Goal: Task Accomplishment & Management: Manage account settings

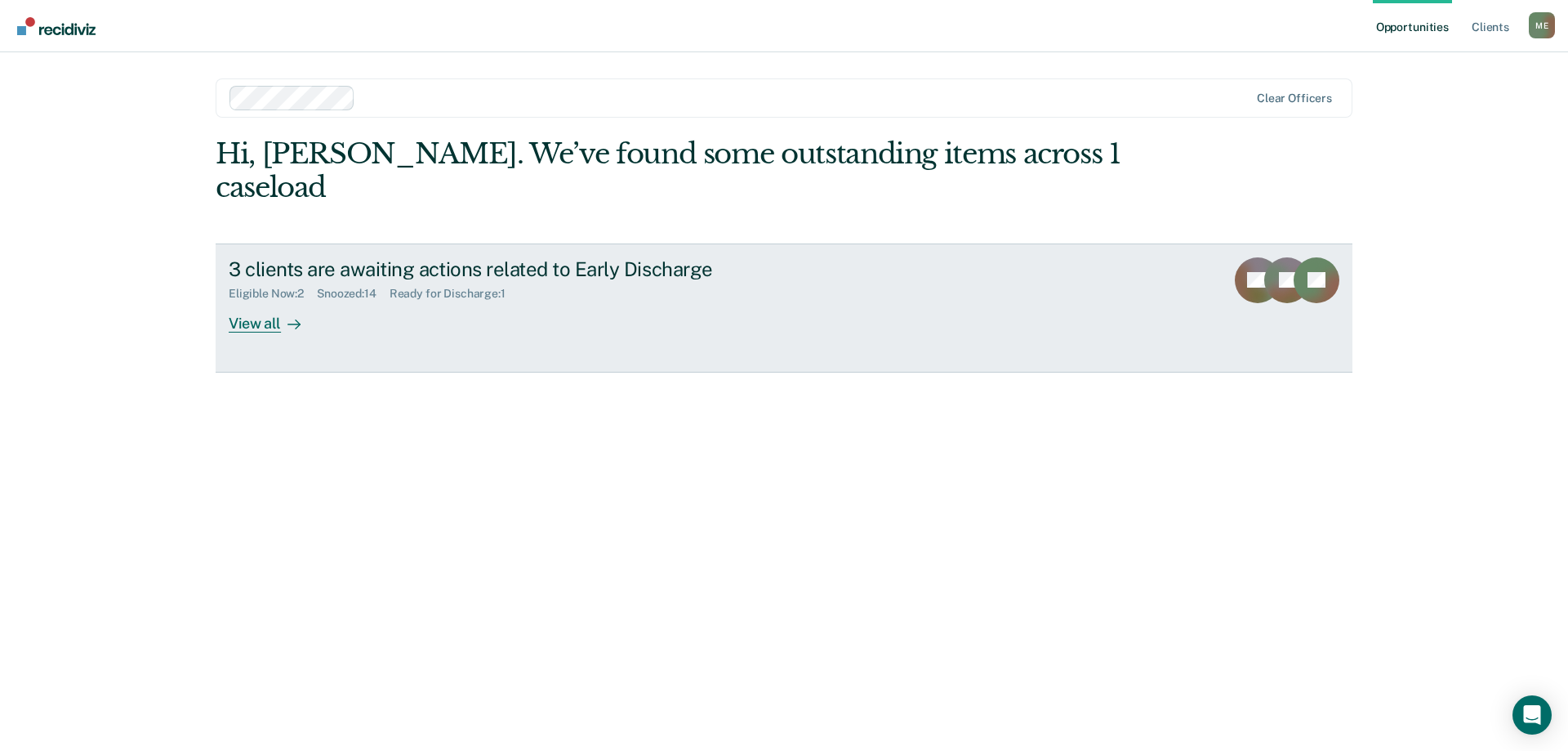
click at [269, 300] on link "3 clients are awaiting actions related to Early Discharge Eligible Now : 2 Snoo…" at bounding box center [784, 308] width 1137 height 129
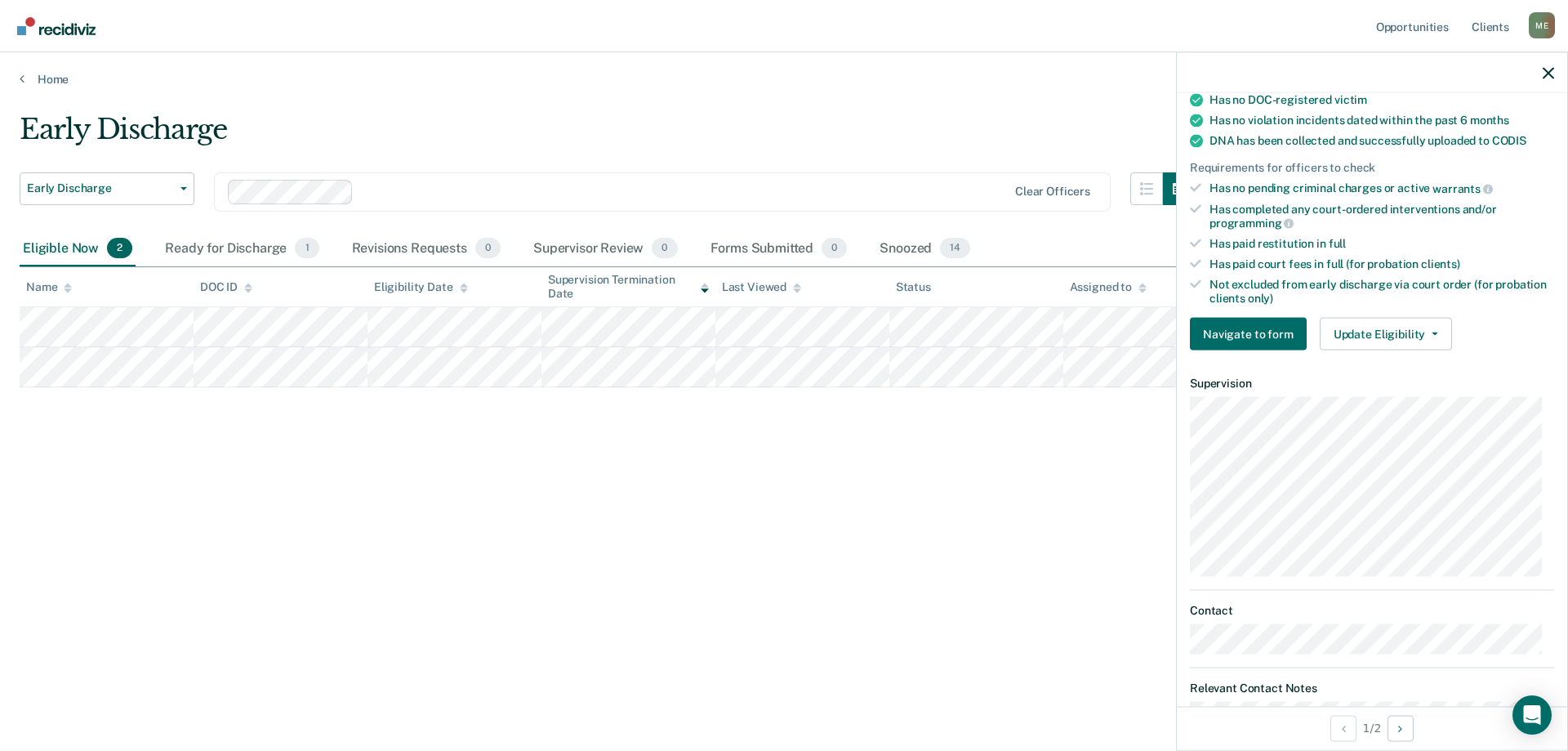
scroll to position [380, 0]
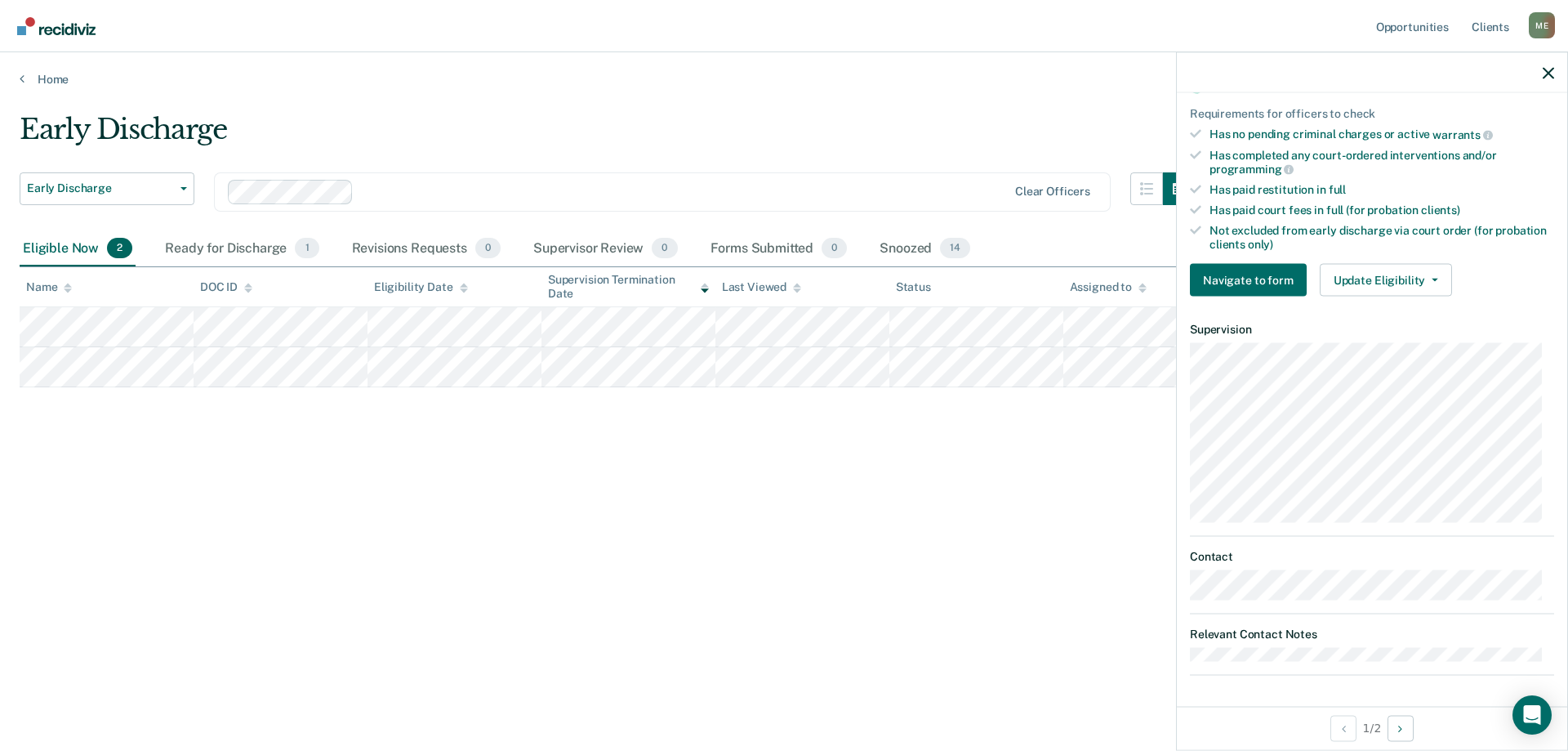
click at [1043, 571] on div "Early Discharge Early Discharge Early Discharge Clear officers Eligible Now 2 R…" at bounding box center [784, 370] width 1529 height 515
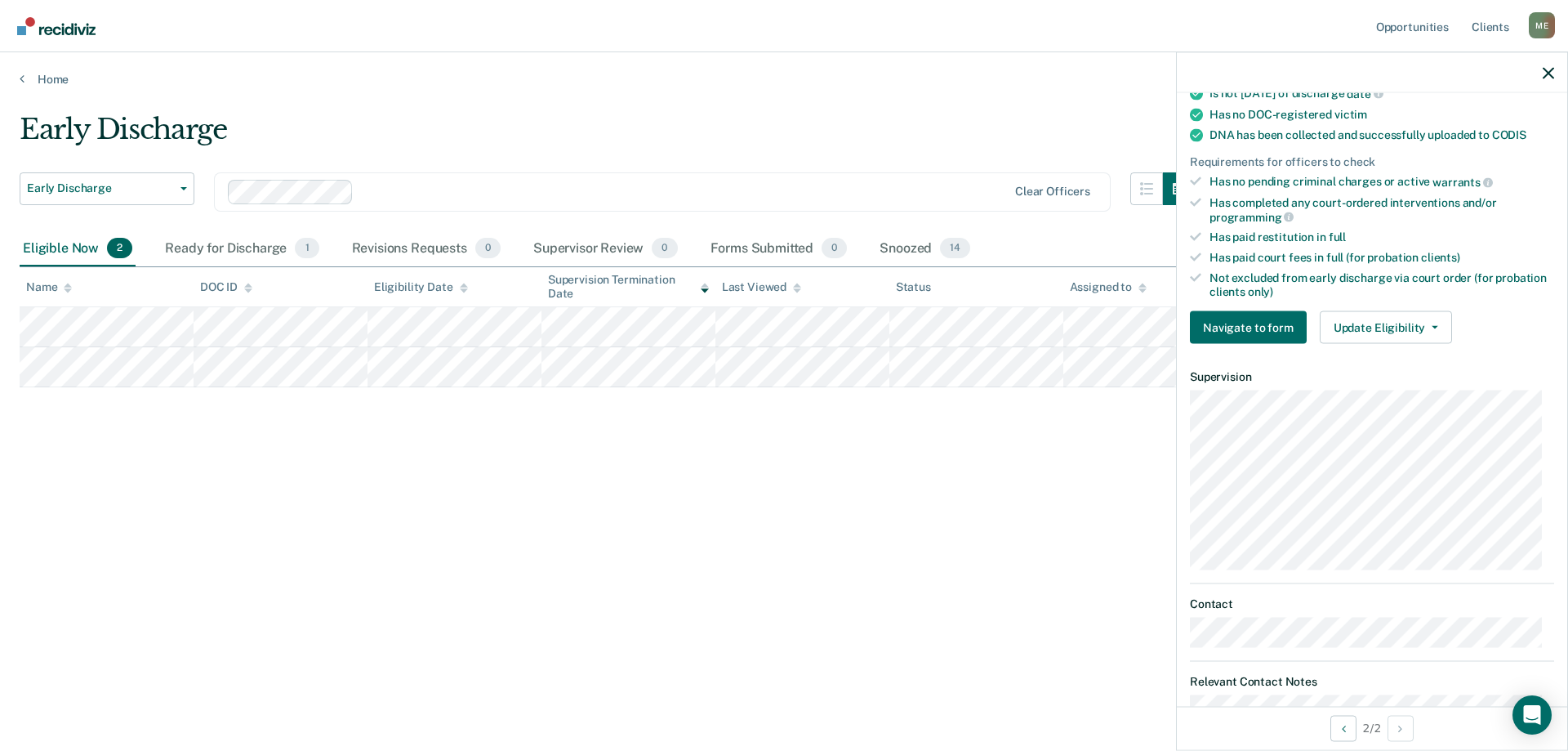
scroll to position [428, 0]
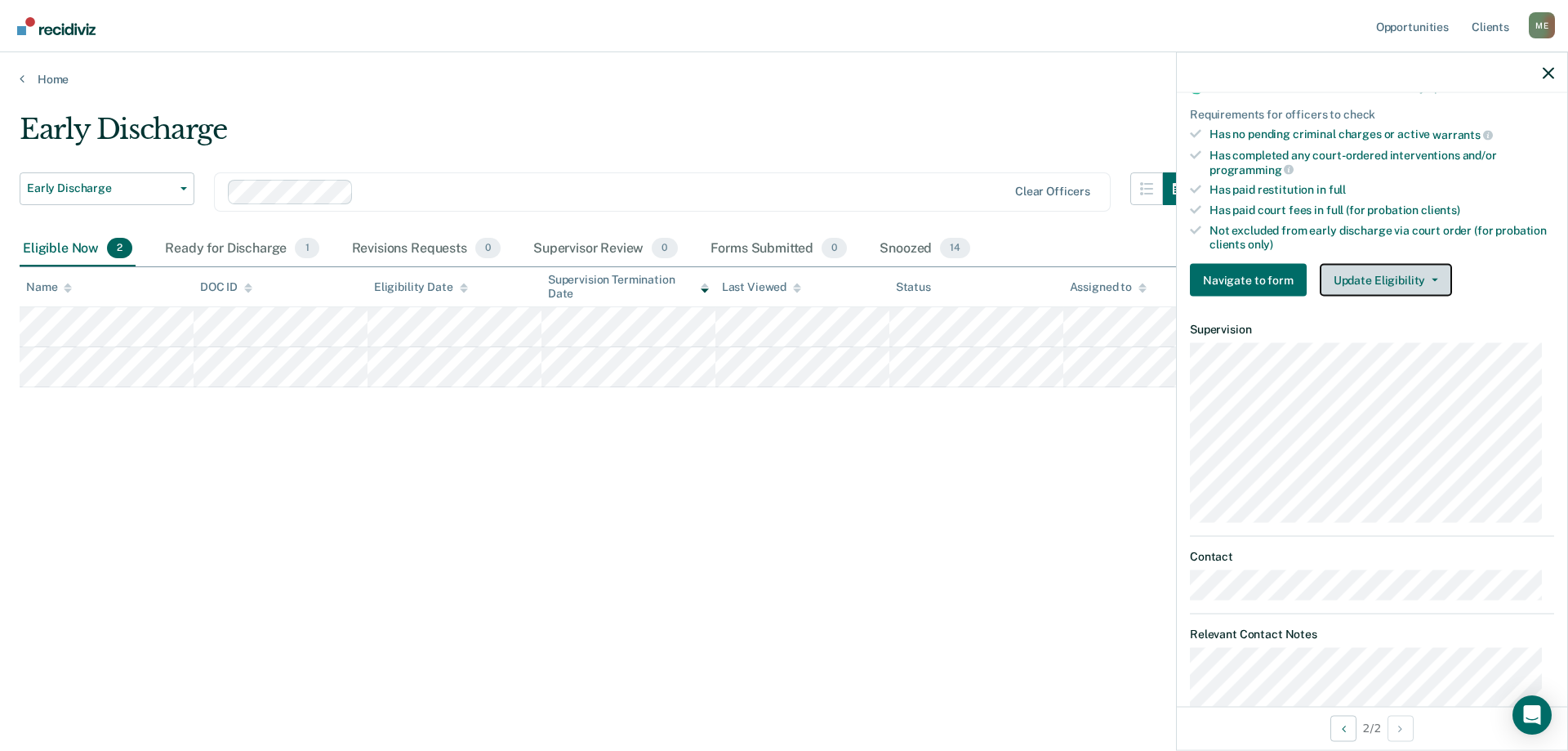
click at [1399, 267] on button "Update Eligibility" at bounding box center [1386, 280] width 132 height 33
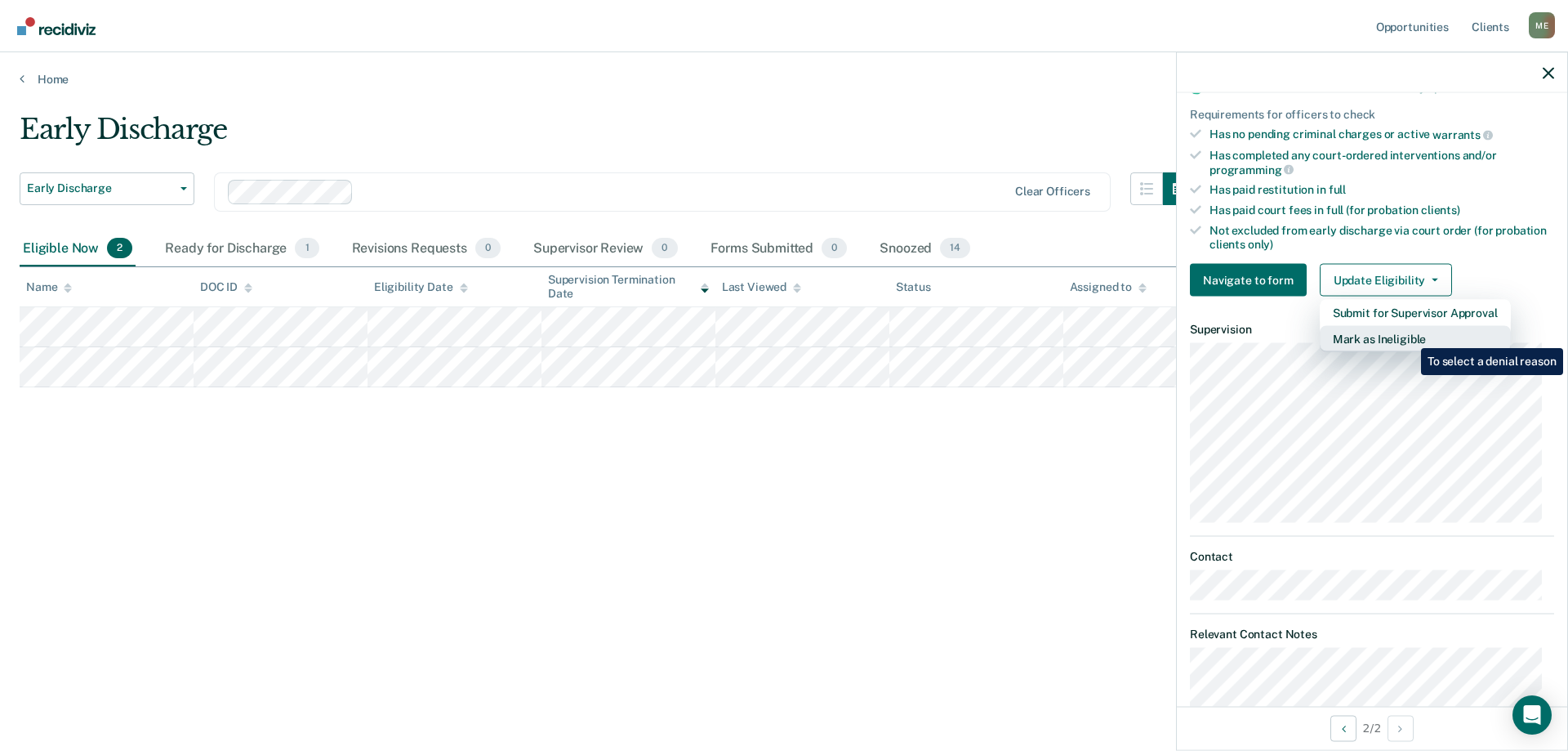
click at [1408, 336] on button "Mark as Ineligible" at bounding box center [1415, 339] width 191 height 26
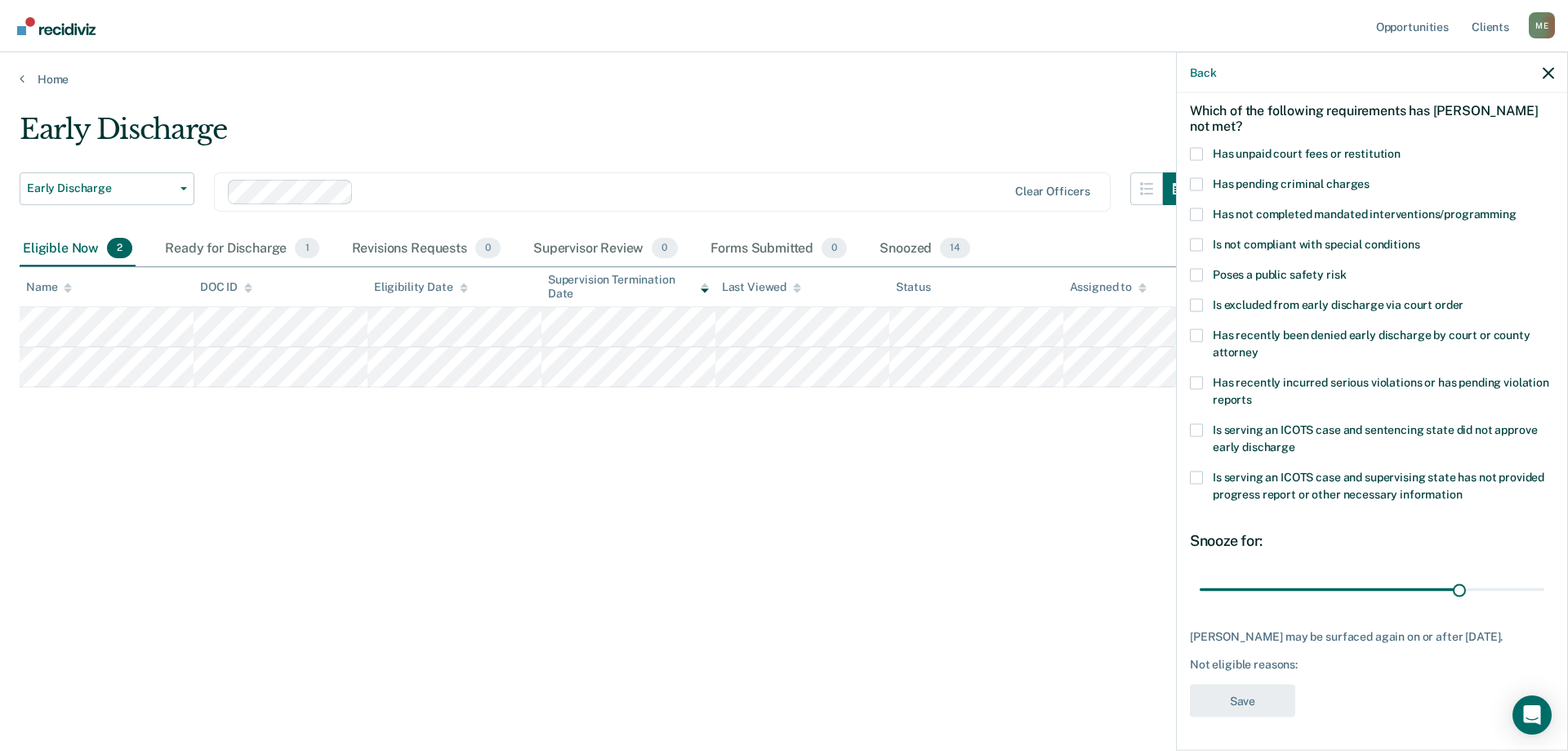
scroll to position [69, 0]
click at [1200, 218] on span at bounding box center [1197, 216] width 13 height 13
click at [1517, 209] on input "Has not completed mandated interventions/programming" at bounding box center [1517, 209] width 0 height 0
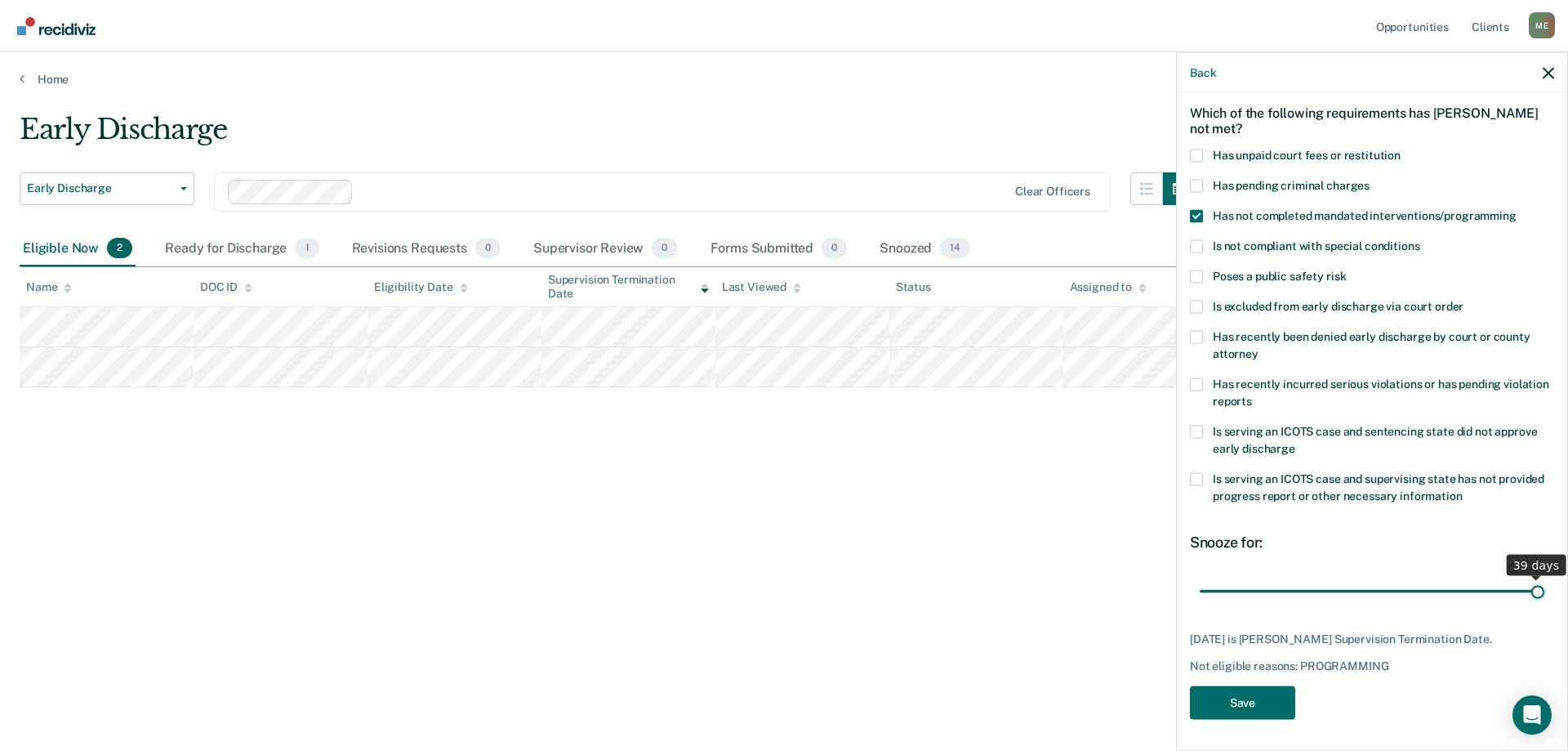
drag, startPoint x: 1447, startPoint y: 587, endPoint x: 1556, endPoint y: 604, distance: 110.3
type input "39"
click at [1544, 604] on input "range" at bounding box center [1371, 591] width 345 height 29
click at [1238, 702] on button "Save" at bounding box center [1242, 702] width 105 height 34
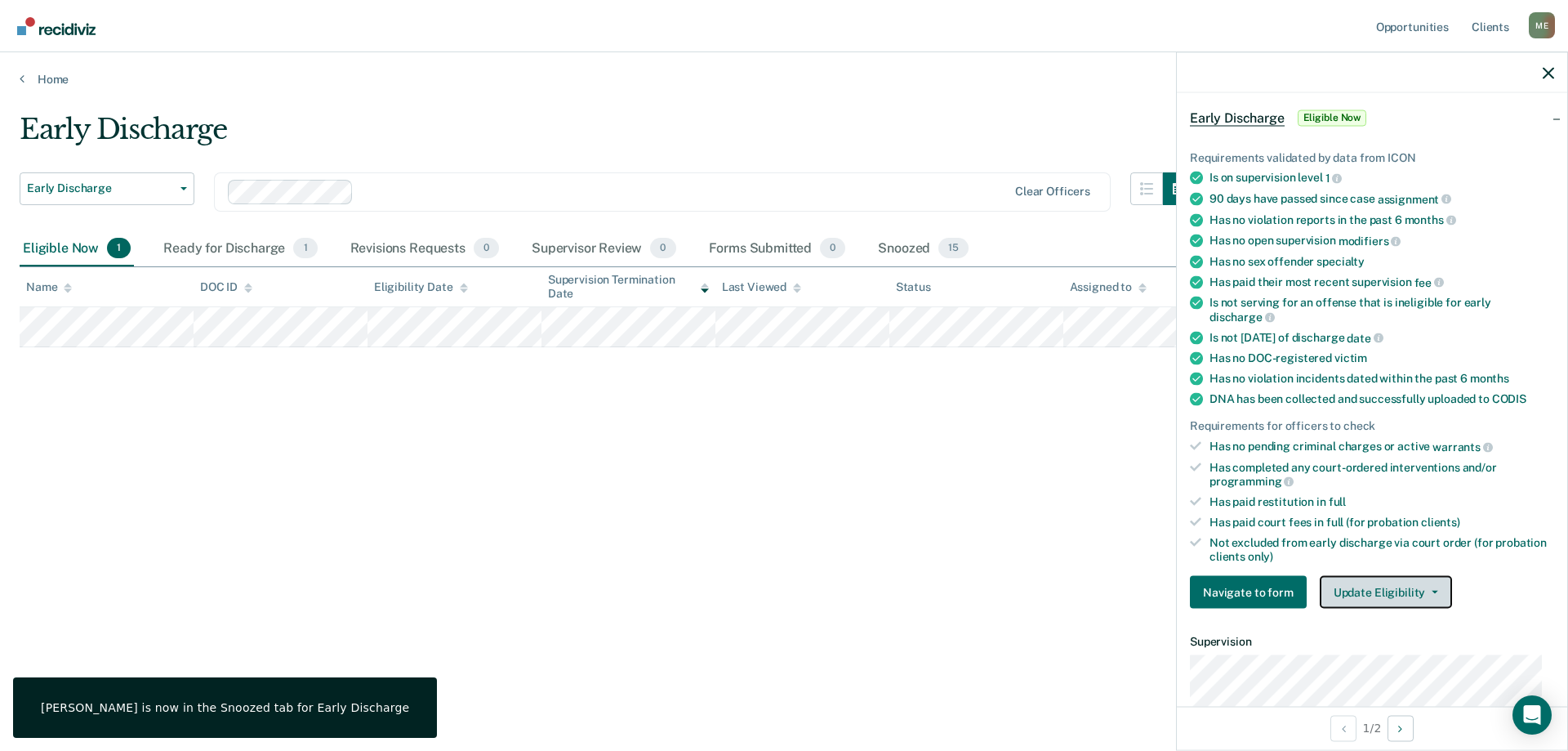
click at [1416, 591] on button "Update Eligibility" at bounding box center [1386, 593] width 132 height 33
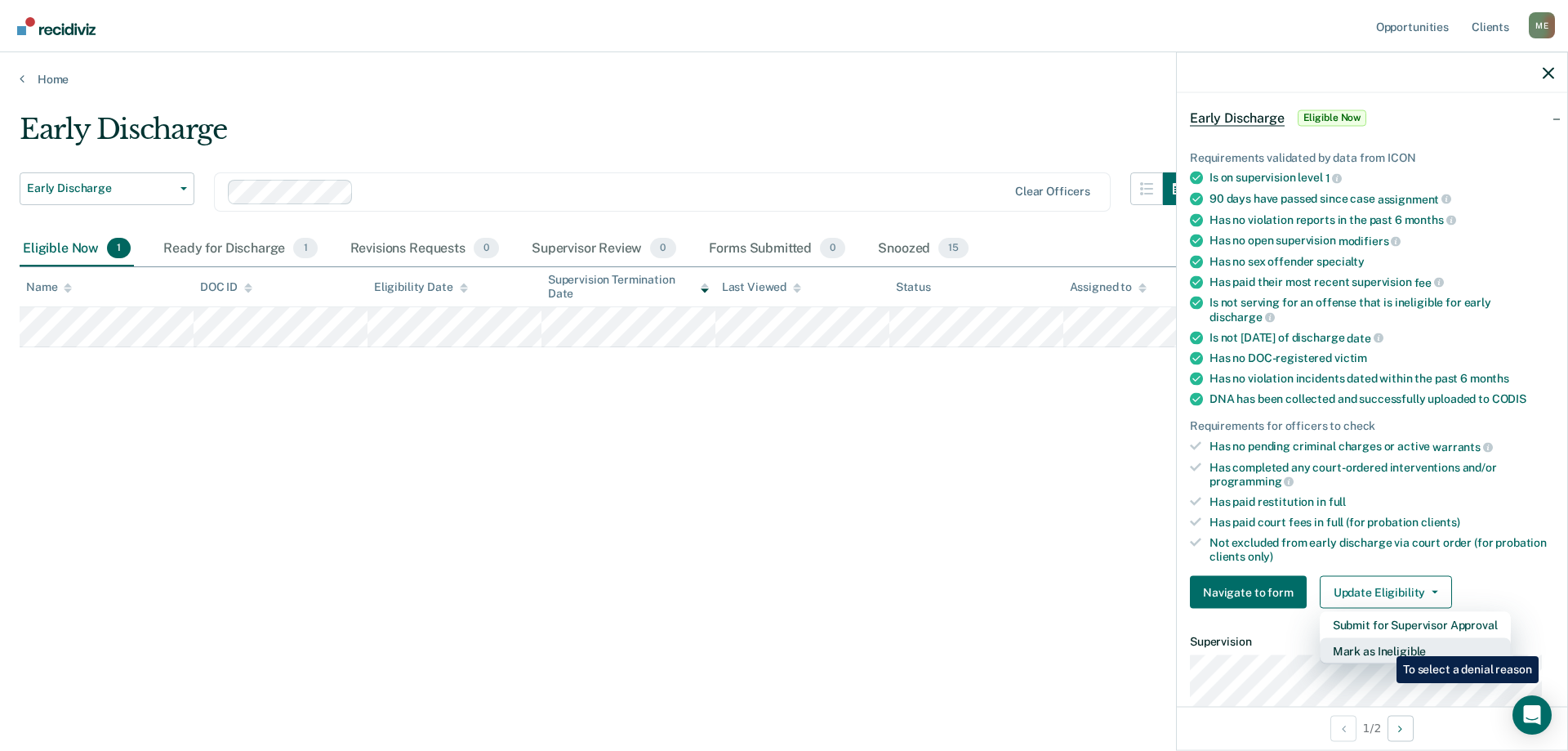
click at [1385, 644] on button "Mark as Ineligible" at bounding box center [1415, 652] width 191 height 26
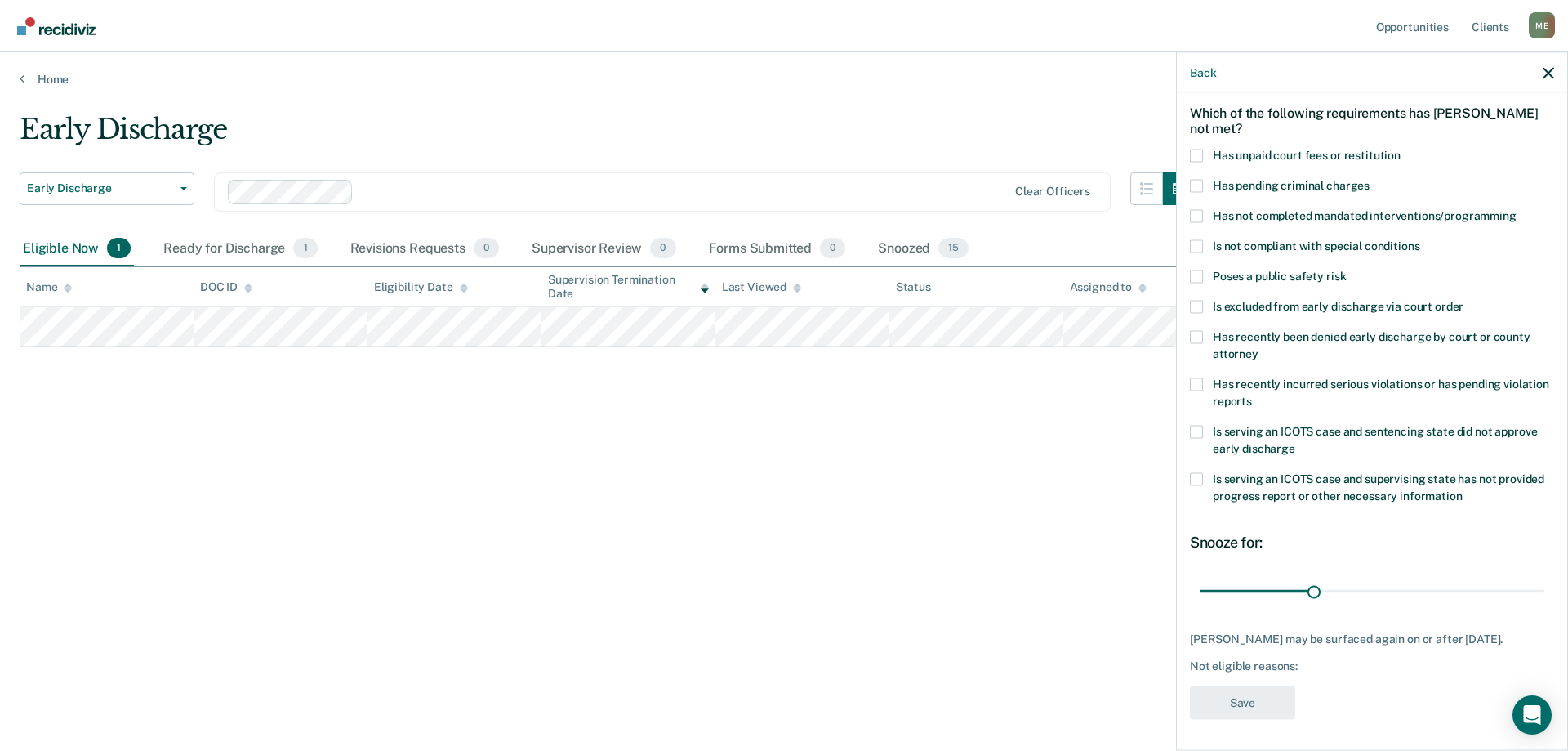
click at [1199, 215] on span at bounding box center [1197, 216] width 13 height 13
click at [1517, 209] on input "Has not completed mandated interventions/programming" at bounding box center [1517, 209] width 0 height 0
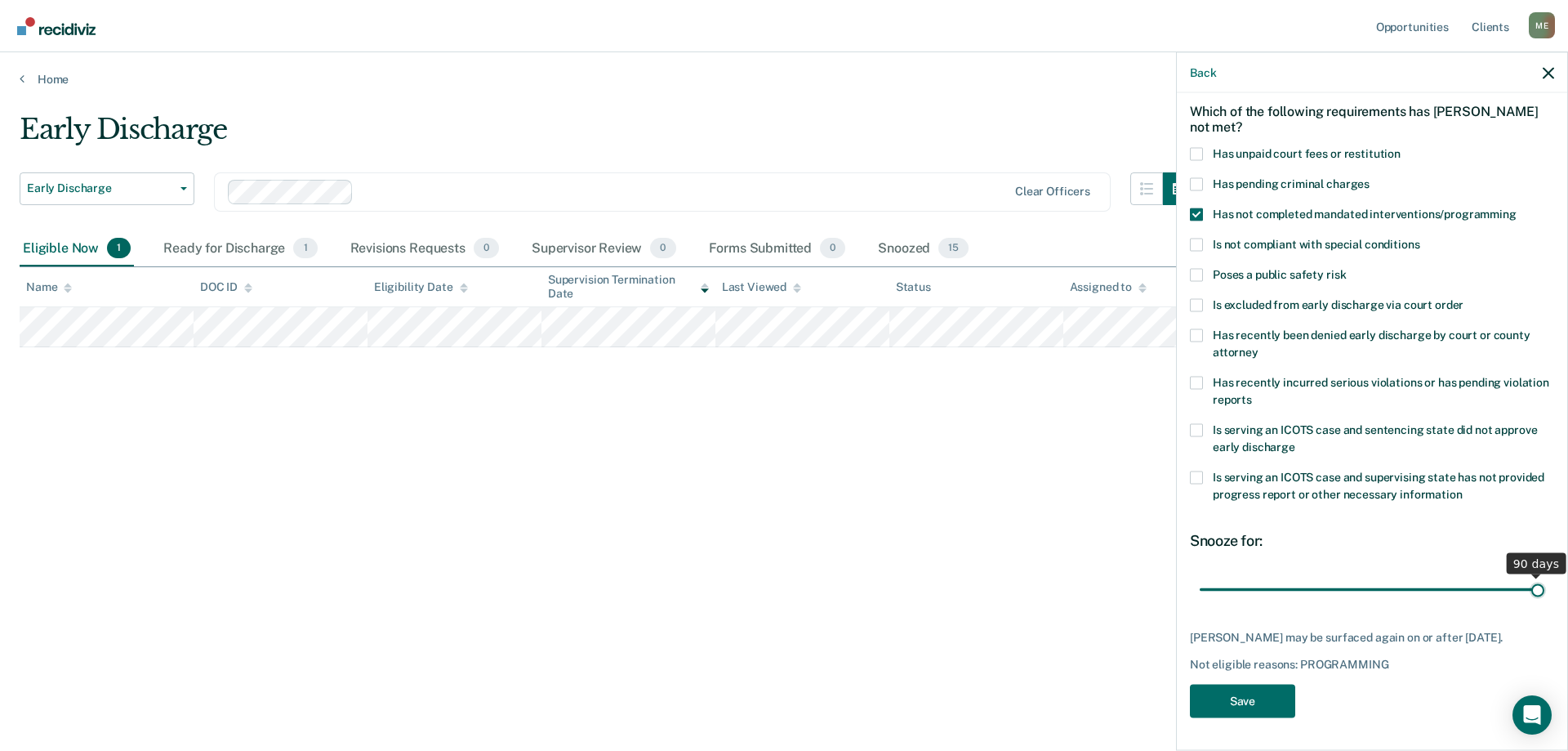
drag, startPoint x: 1310, startPoint y: 578, endPoint x: 1609, endPoint y: 578, distance: 299.0
type input "90"
click at [1544, 578] on input "range" at bounding box center [1371, 590] width 345 height 29
click at [1237, 701] on button "Save" at bounding box center [1242, 701] width 105 height 34
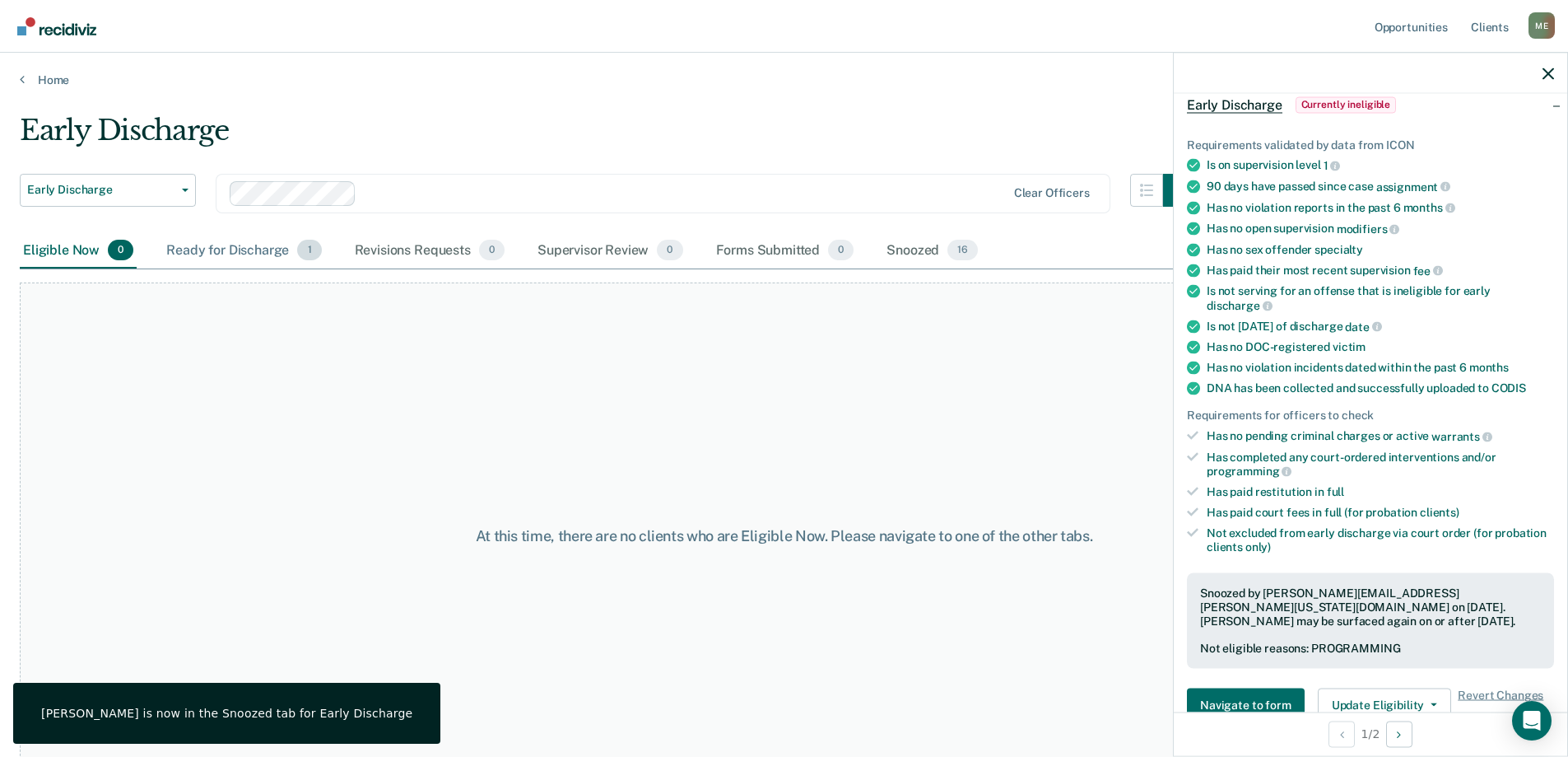
click at [293, 242] on div "Ready for Discharge 1" at bounding box center [244, 251] width 162 height 36
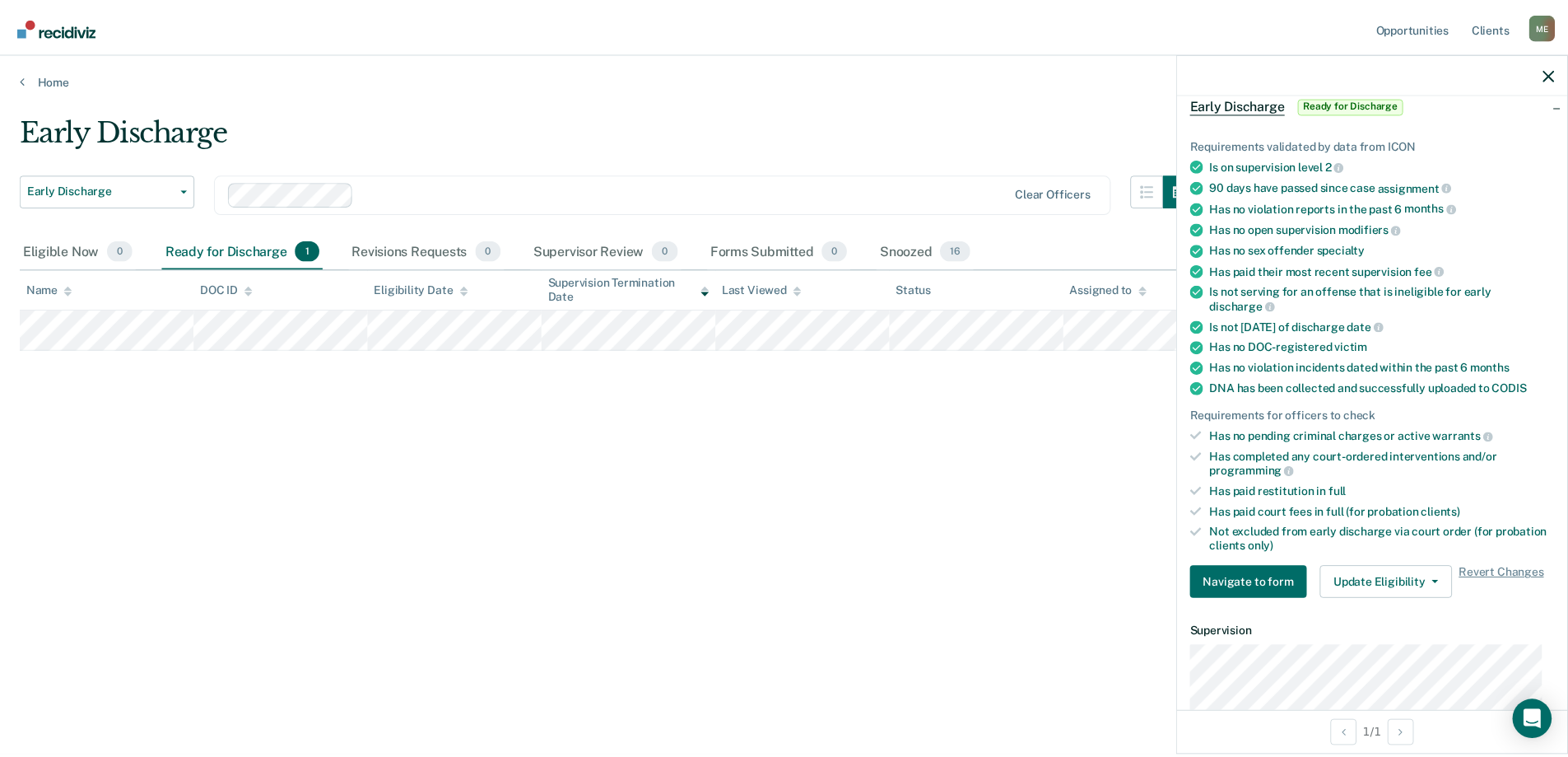
scroll to position [330, 0]
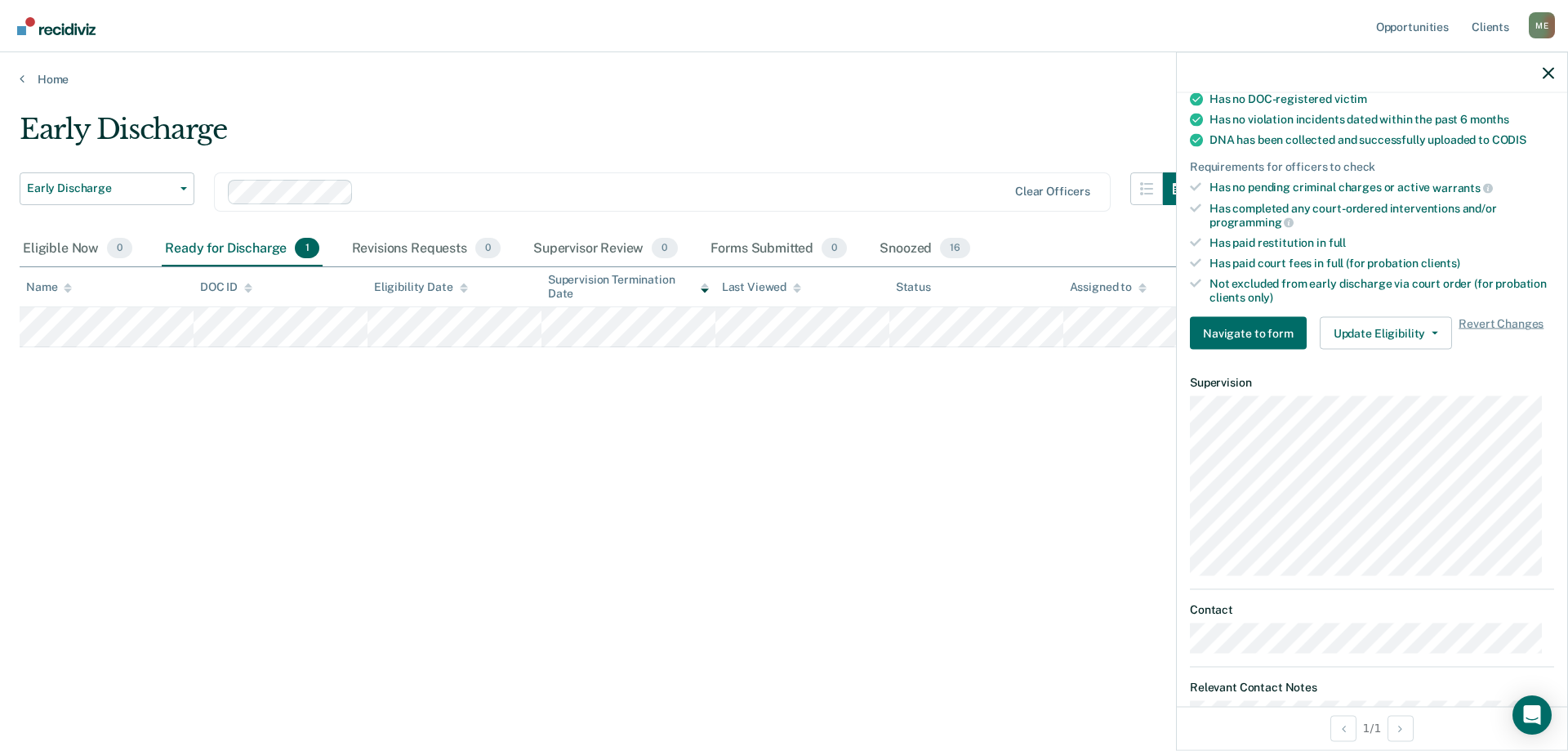
click at [1542, 69] on div at bounding box center [1372, 72] width 390 height 41
click at [378, 250] on div "Revisions Requests 0" at bounding box center [427, 249] width 155 height 36
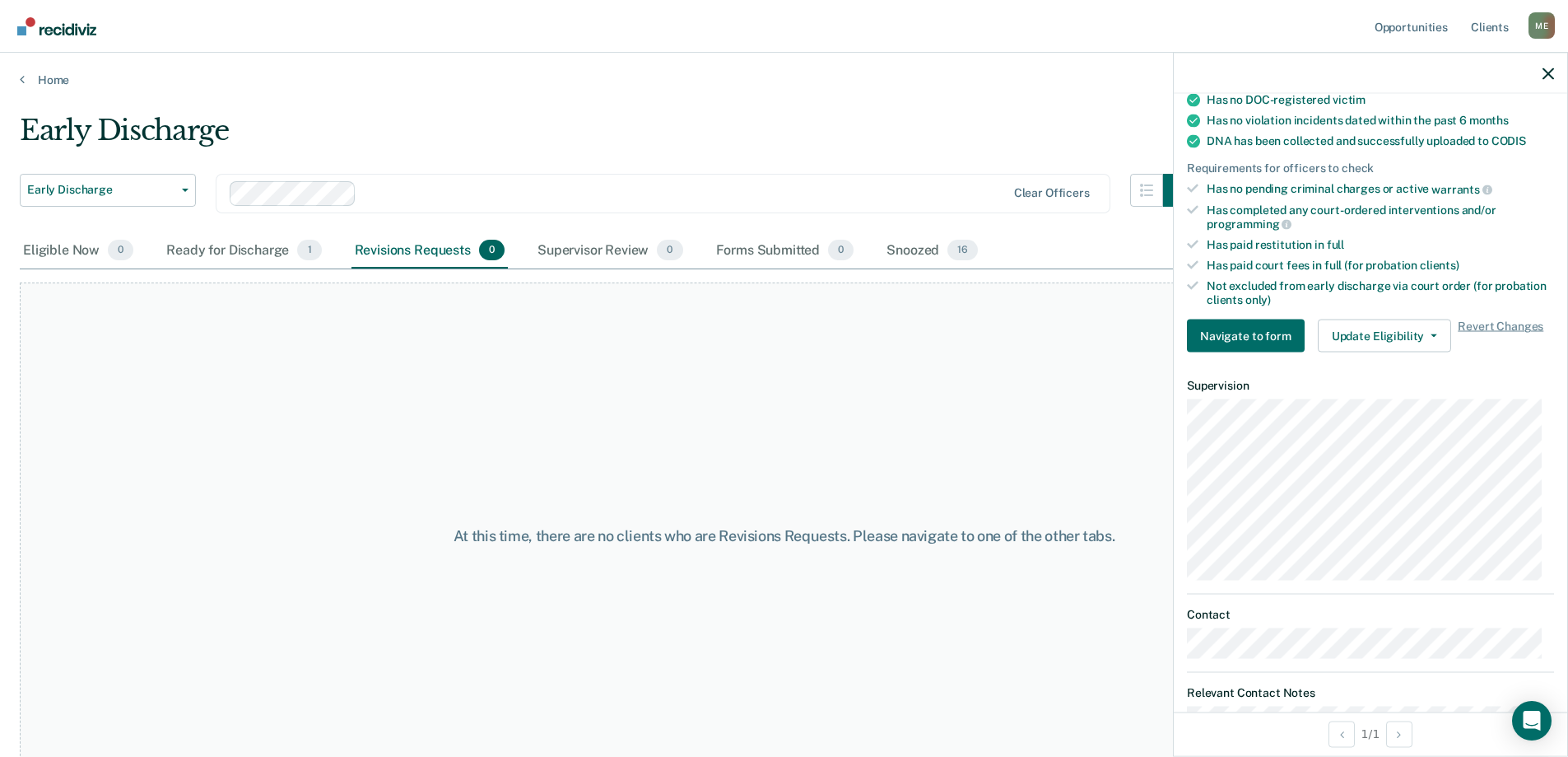
click at [619, 228] on div "Early Discharge Early Discharge Clear officers" at bounding box center [608, 203] width 1176 height 59
click at [632, 248] on div "Supervisor Review 0" at bounding box center [610, 251] width 152 height 36
click at [906, 255] on div "Snoozed 16" at bounding box center [932, 251] width 98 height 36
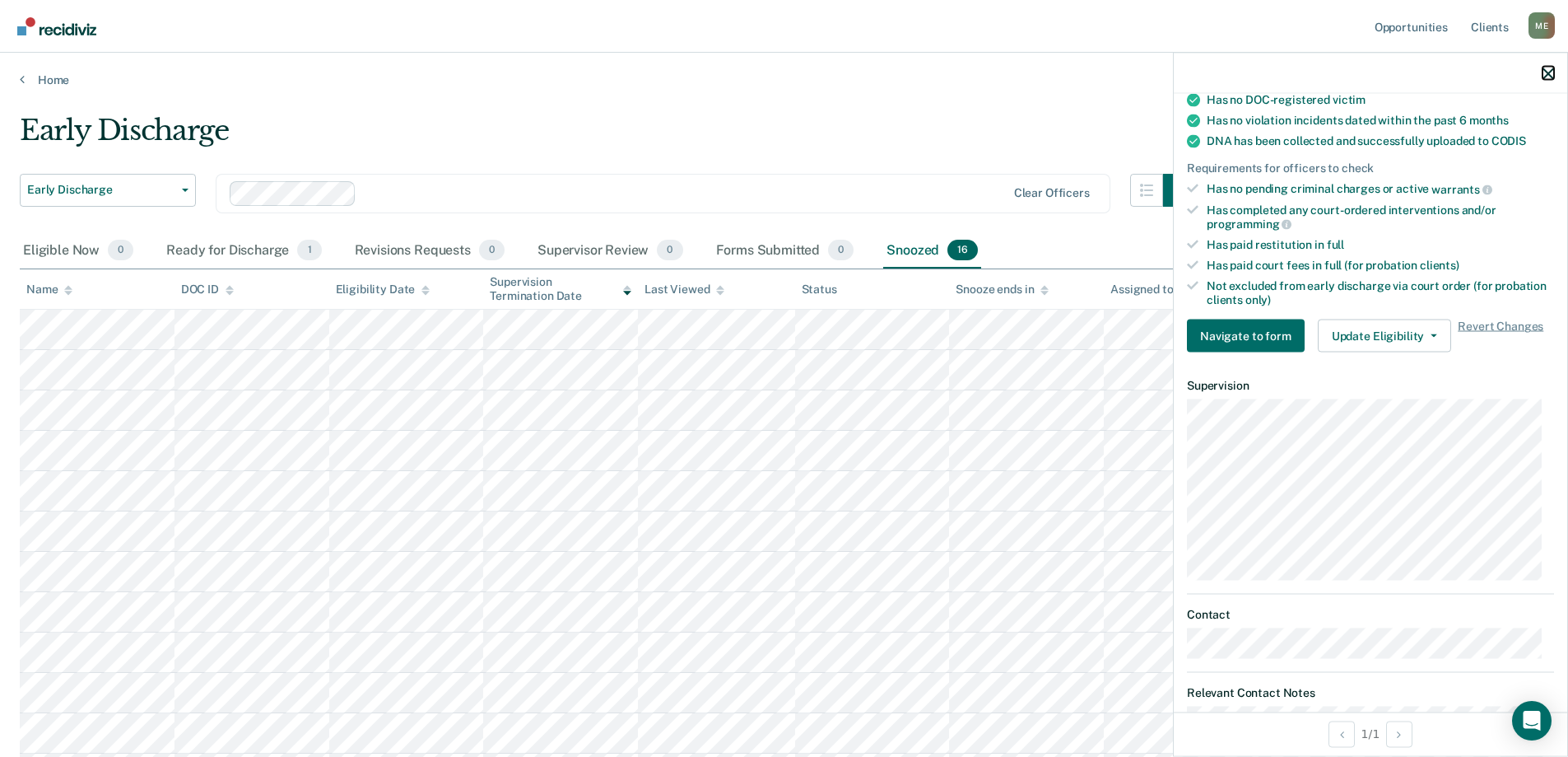
click at [1549, 77] on icon "button" at bounding box center [1549, 73] width 12 height 12
